Goal: Transaction & Acquisition: Purchase product/service

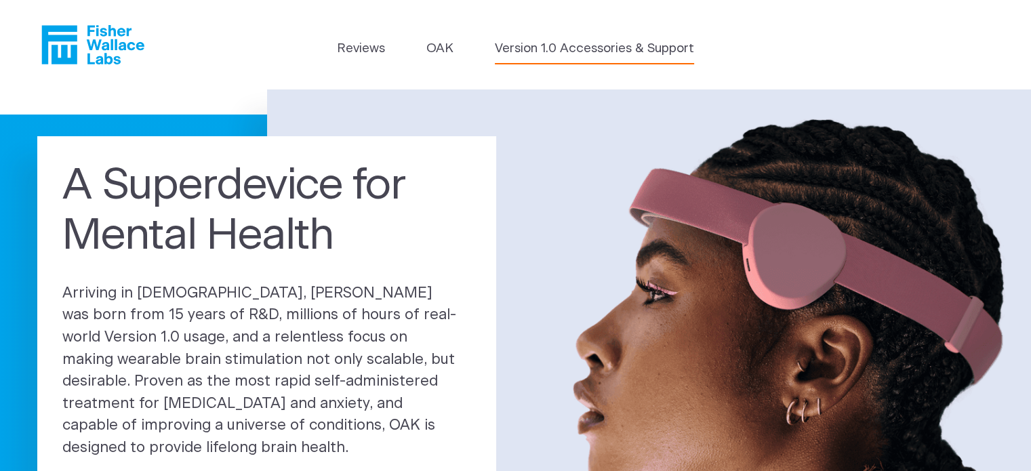
click at [606, 48] on link "Version 1.0 Accessories & Support" at bounding box center [594, 48] width 199 height 19
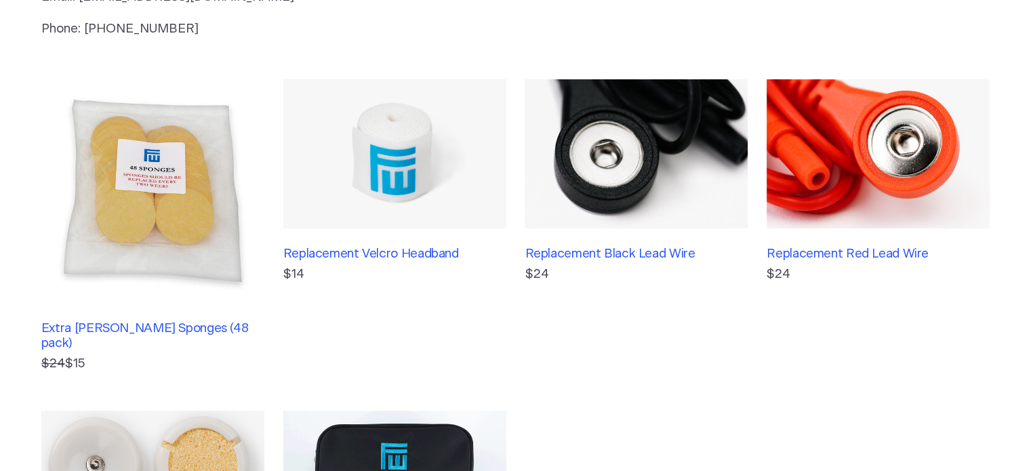
scroll to position [275, 0]
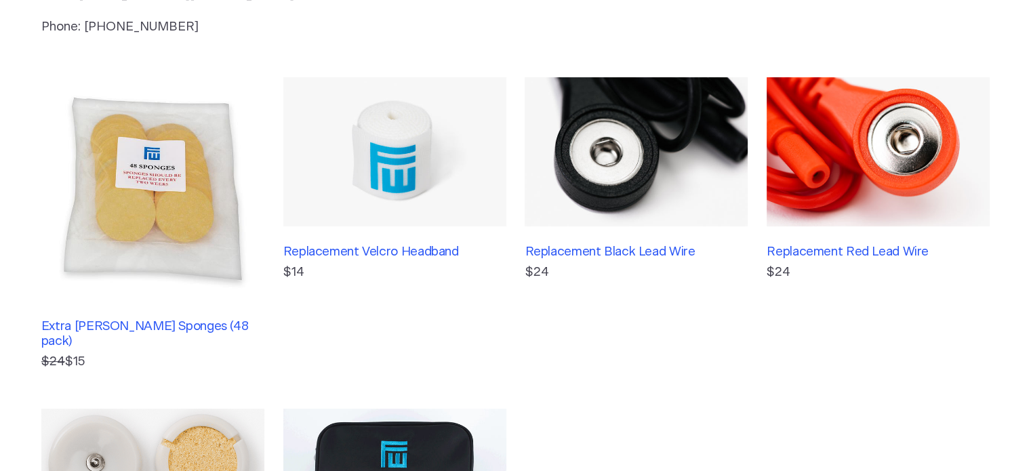
click at [161, 221] on img at bounding box center [152, 188] width 223 height 223
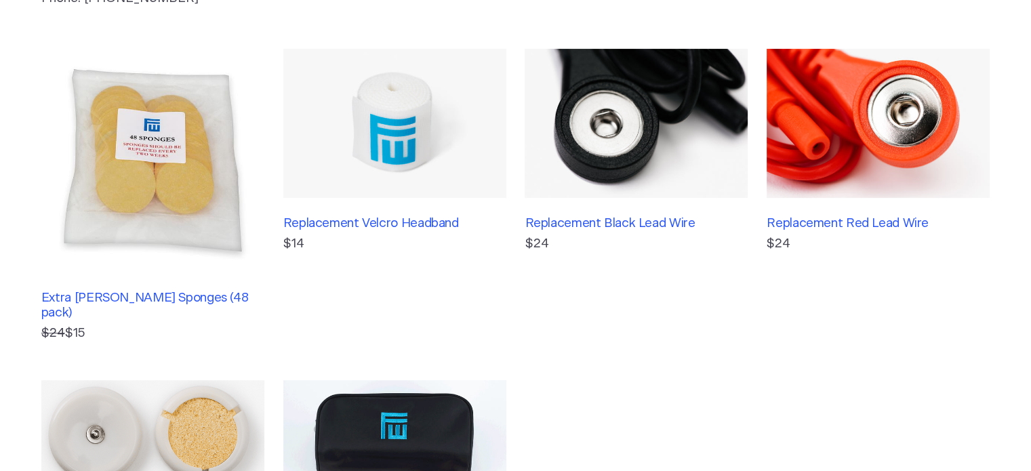
scroll to position [230, 0]
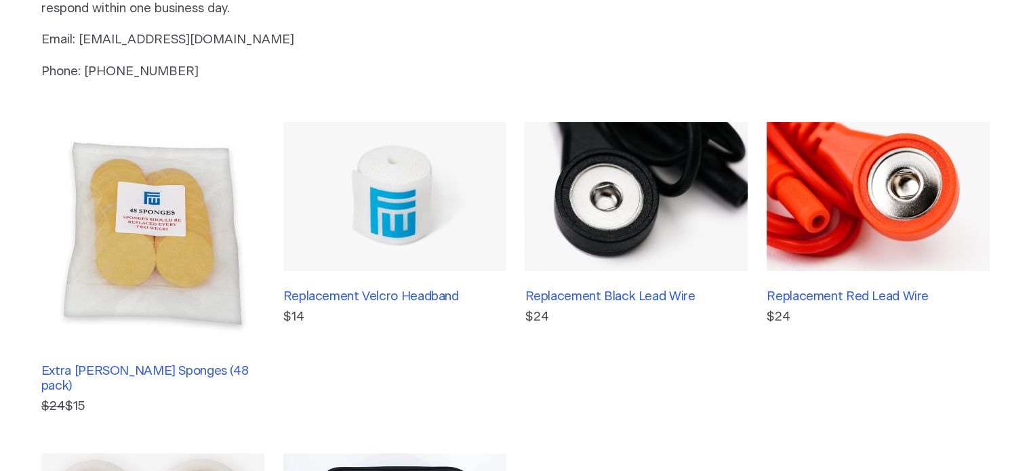
click at [621, 234] on img at bounding box center [635, 196] width 223 height 148
click at [135, 230] on img at bounding box center [152, 233] width 223 height 223
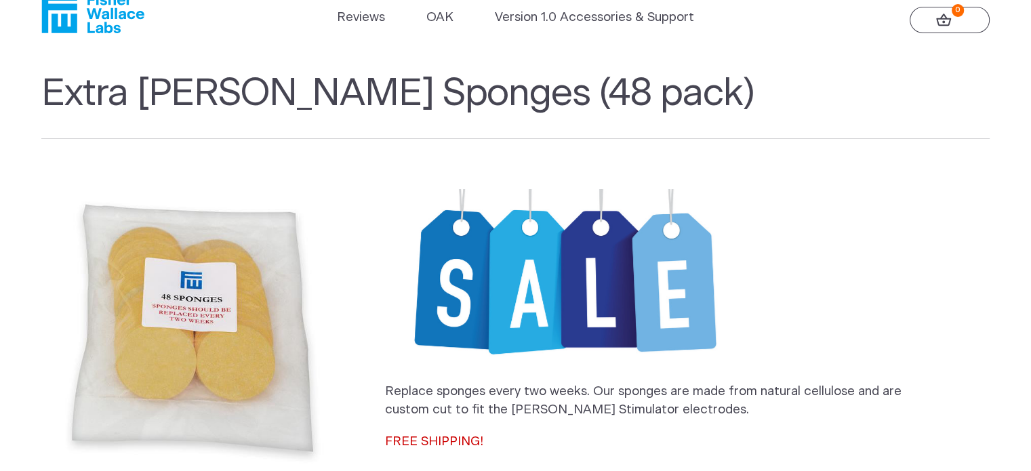
scroll to position [18, 0]
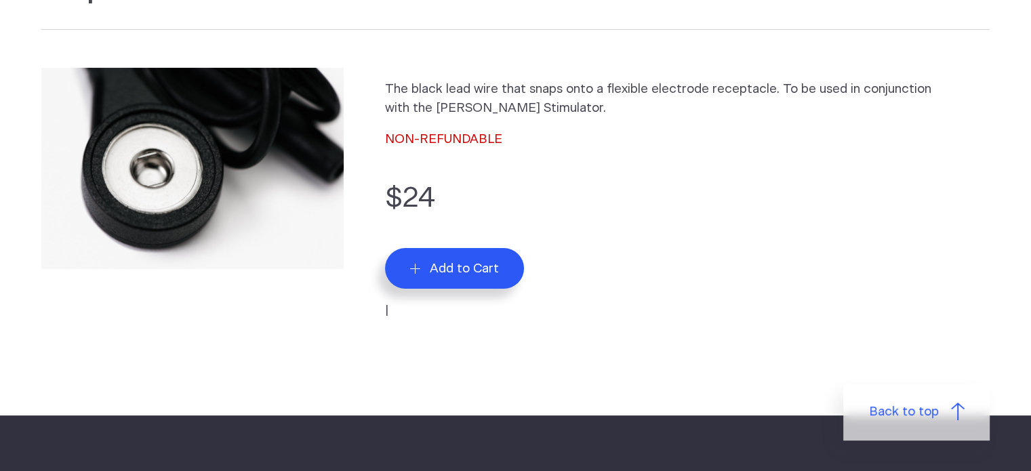
scroll to position [141, 0]
